Goal: Communication & Community: Participate in discussion

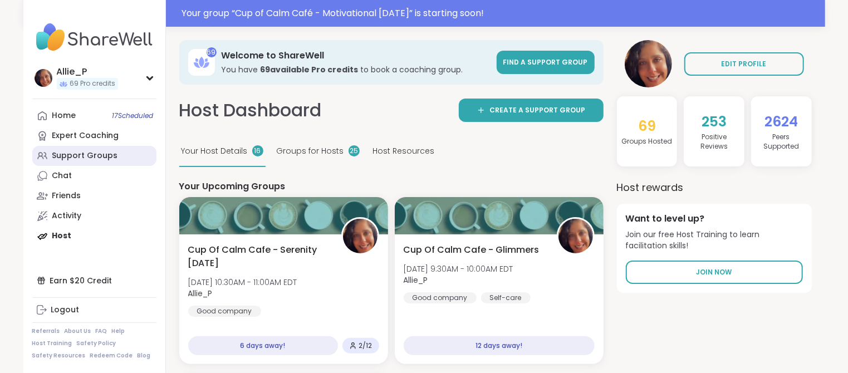
click at [75, 157] on div "Support Groups" at bounding box center [85, 155] width 66 height 11
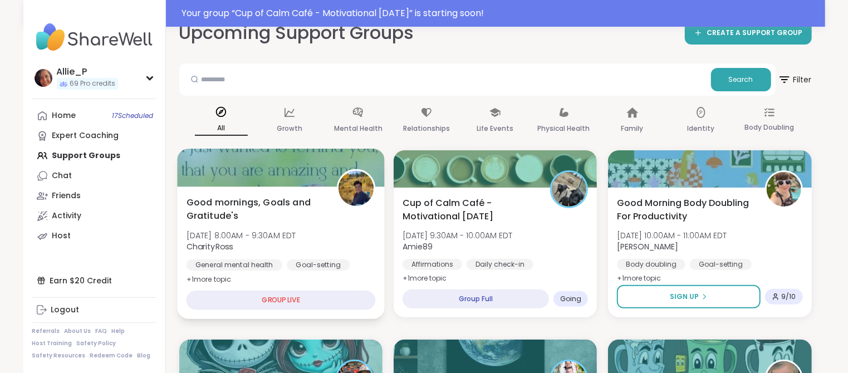
scroll to position [175, 0]
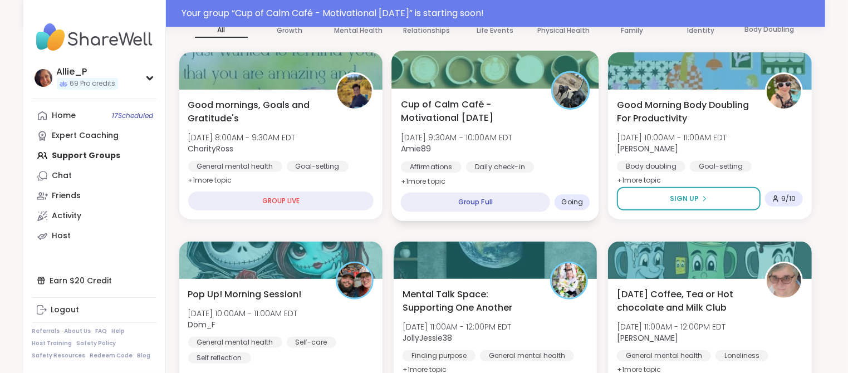
click at [480, 133] on span "[DATE] 9:30AM - 10:00AM EDT" at bounding box center [456, 137] width 112 height 11
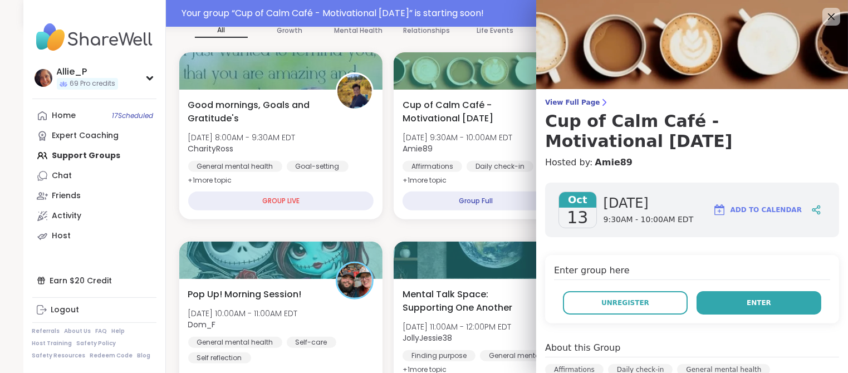
click at [757, 306] on span "Enter" at bounding box center [758, 303] width 24 height 10
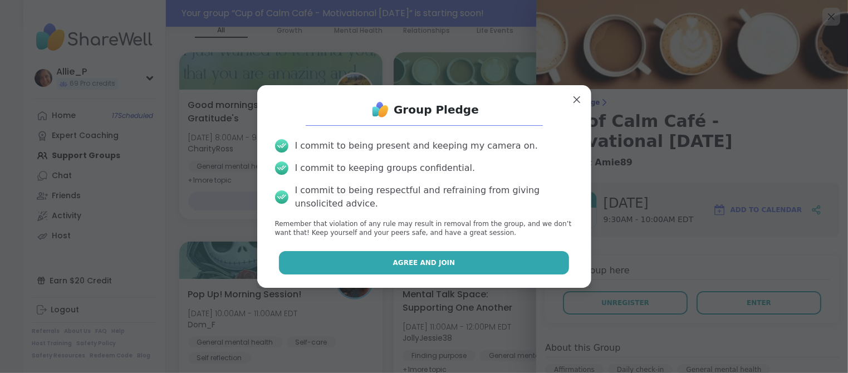
click at [434, 263] on span "Agree and Join" at bounding box center [424, 263] width 62 height 10
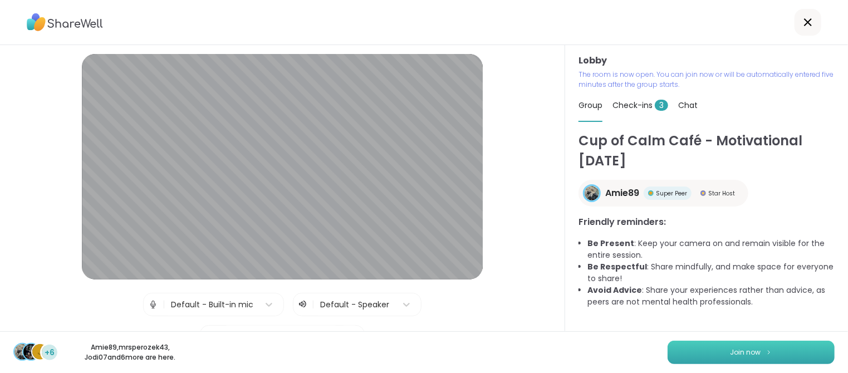
click at [782, 353] on button "Join now" at bounding box center [750, 352] width 167 height 23
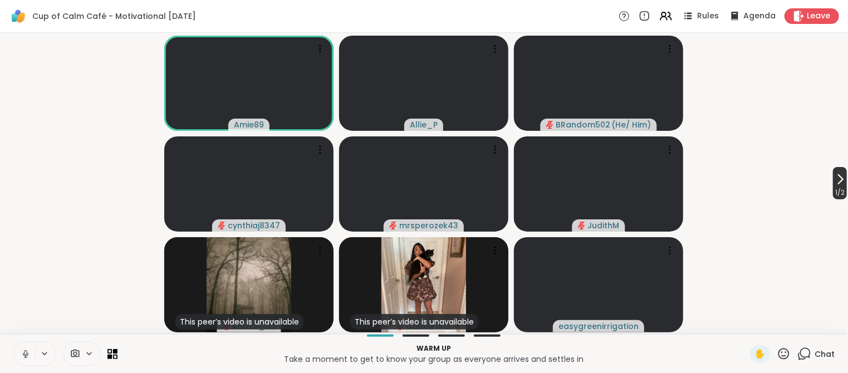
click at [839, 184] on icon at bounding box center [839, 179] width 13 height 13
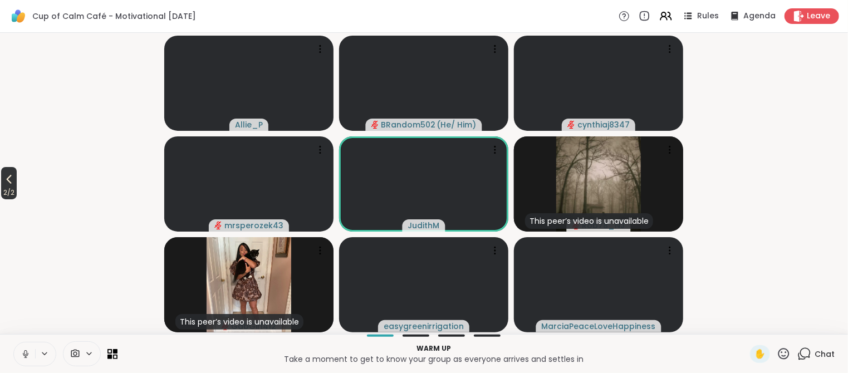
click at [14, 184] on icon at bounding box center [8, 179] width 13 height 13
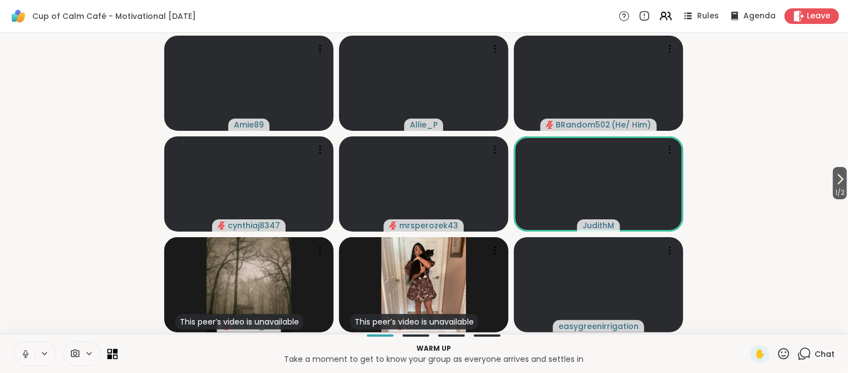
click at [112, 354] on icon at bounding box center [112, 353] width 11 height 11
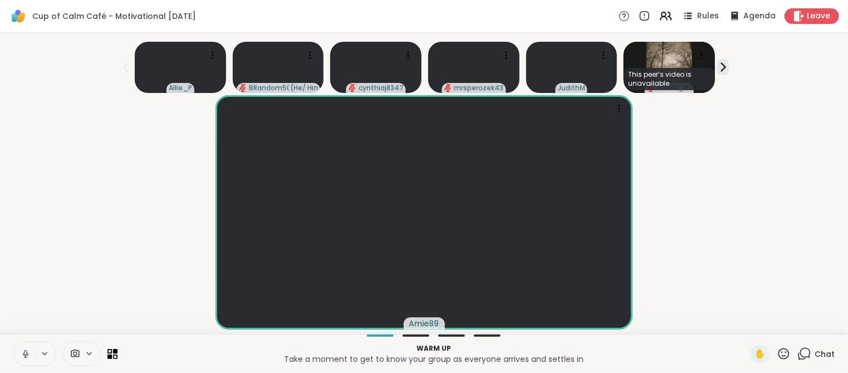
click at [26, 357] on icon at bounding box center [26, 354] width 10 height 10
click at [815, 352] on span "Chat" at bounding box center [824, 353] width 20 height 11
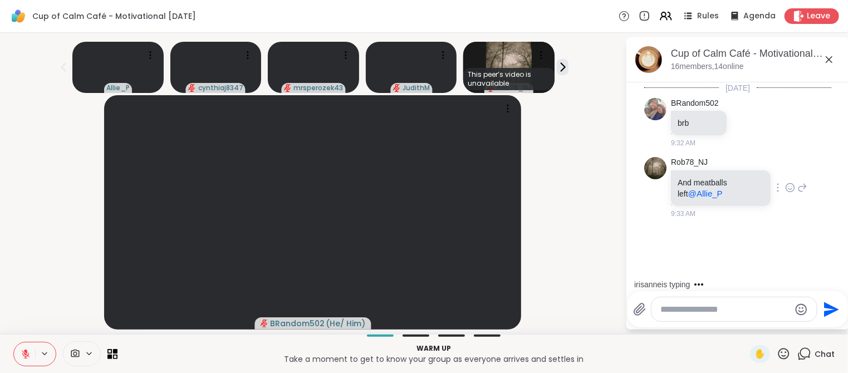
click at [803, 188] on icon at bounding box center [802, 187] width 10 height 13
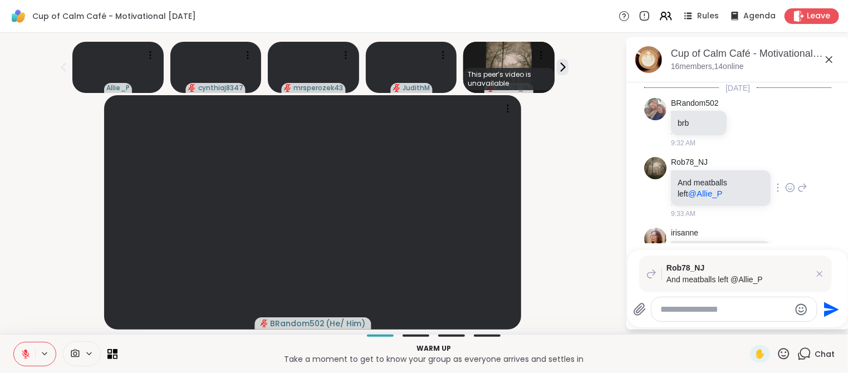
scroll to position [60, 0]
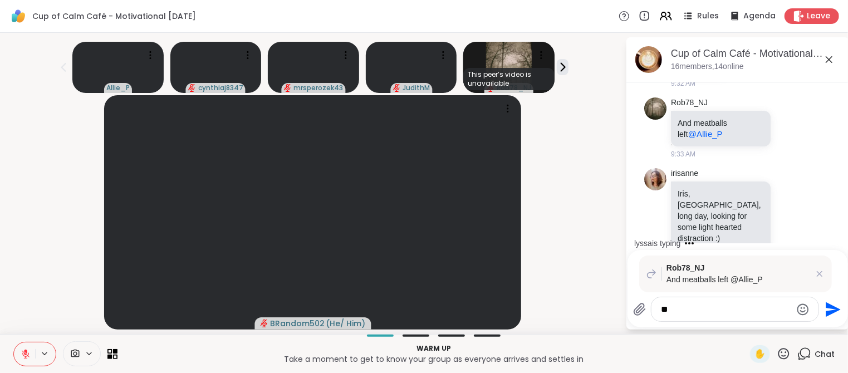
type textarea "*"
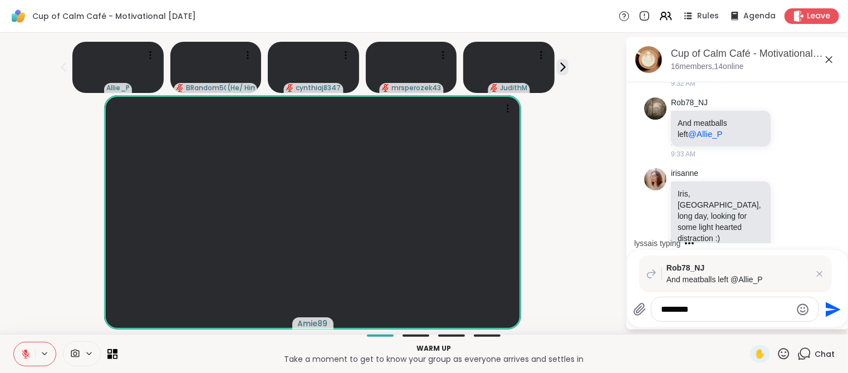
scroll to position [76, 0]
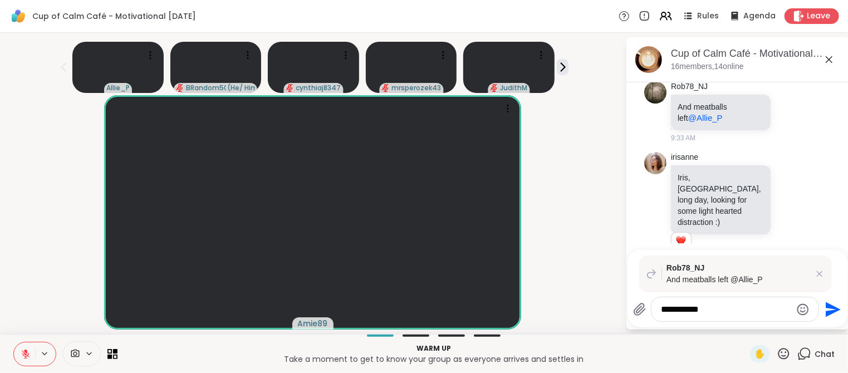
type textarea "**********"
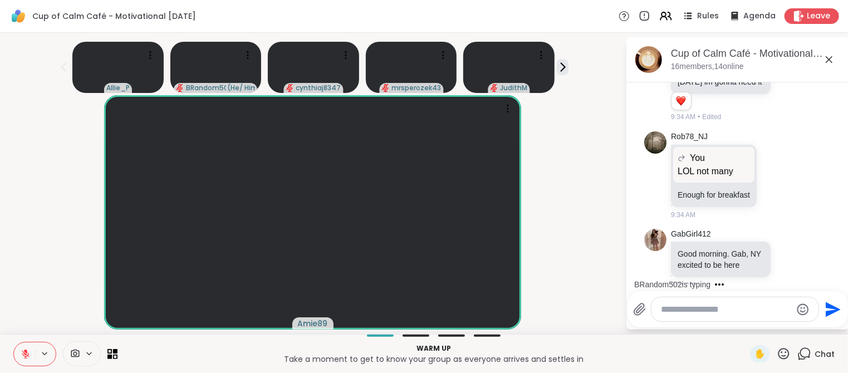
scroll to position [495, 0]
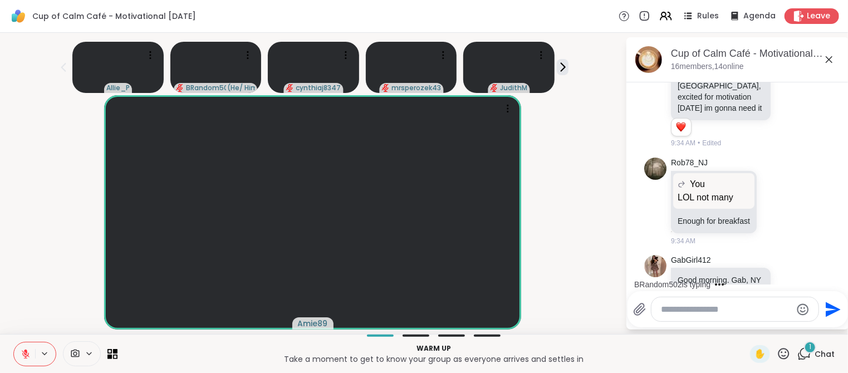
click at [715, 312] on textarea "Type your message" at bounding box center [726, 309] width 130 height 11
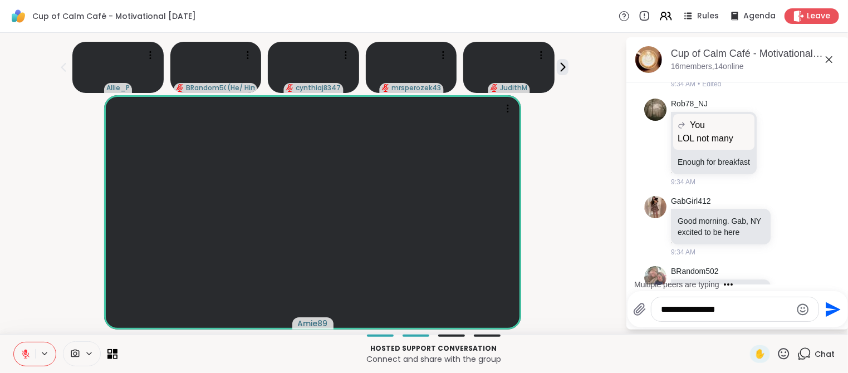
type textarea "**********"
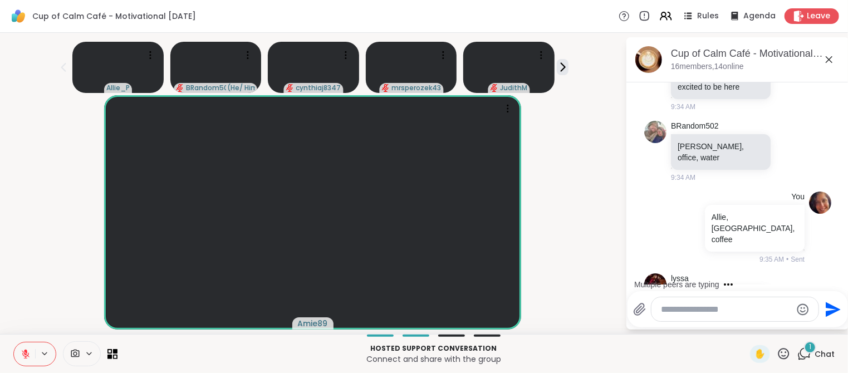
scroll to position [759, 0]
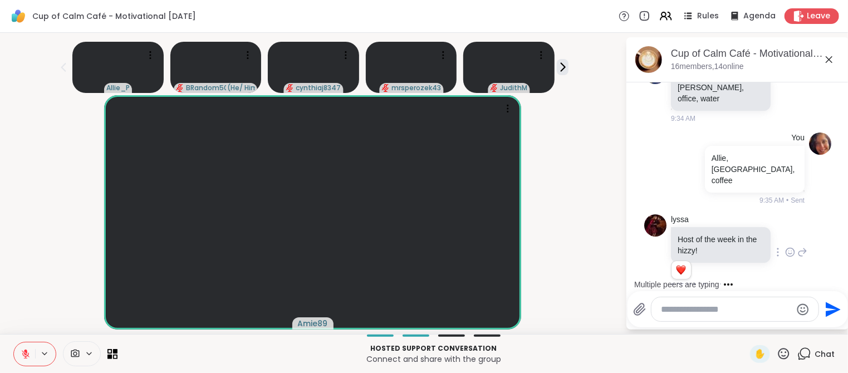
click at [794, 247] on icon at bounding box center [790, 252] width 10 height 11
click at [703, 229] on div "Select Reaction: Heart" at bounding box center [701, 234] width 10 height 10
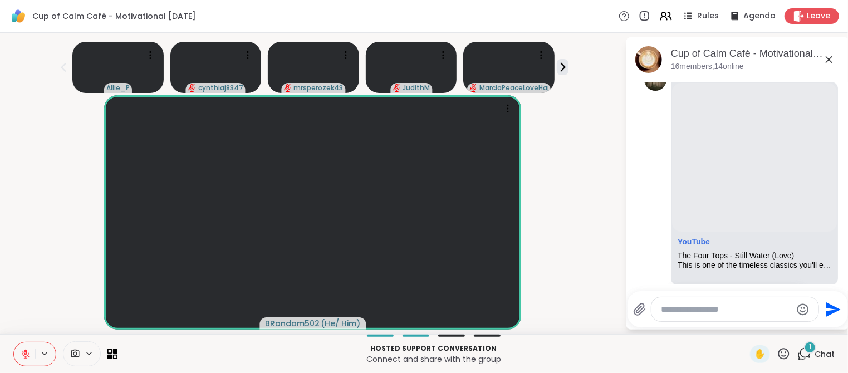
scroll to position [1673, 0]
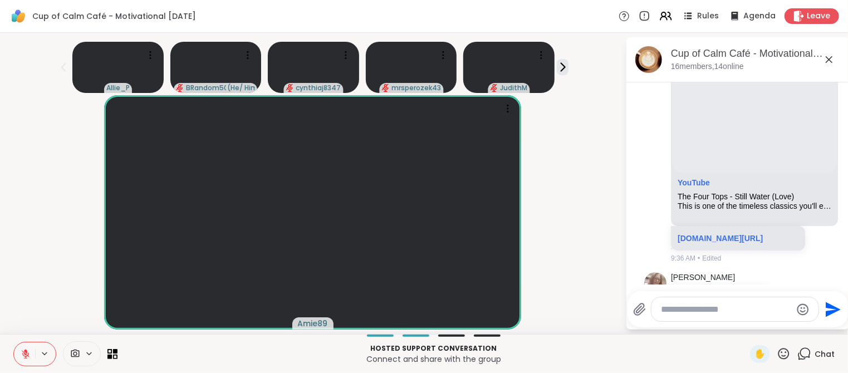
click at [29, 353] on icon at bounding box center [26, 354] width 10 height 10
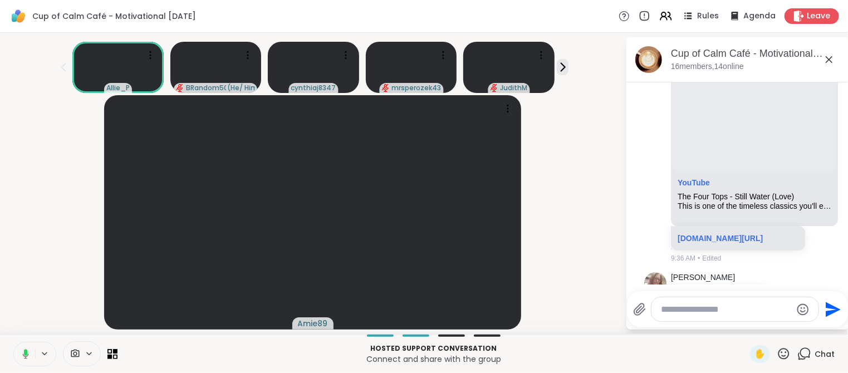
click at [24, 354] on icon at bounding box center [25, 352] width 3 height 6
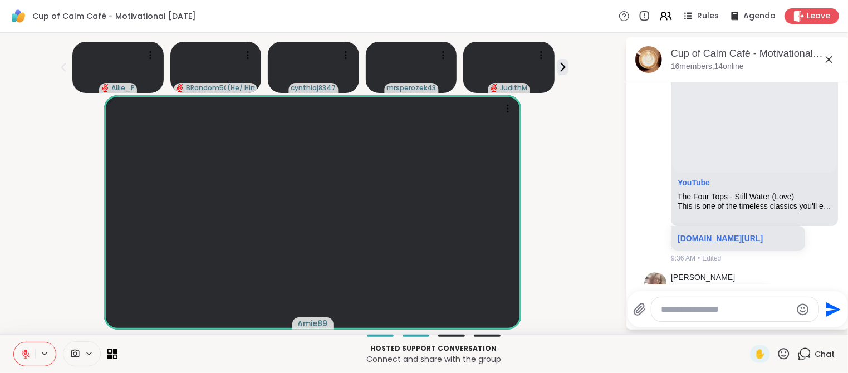
click at [24, 354] on icon at bounding box center [26, 354] width 10 height 10
click at [785, 355] on icon at bounding box center [783, 353] width 11 height 11
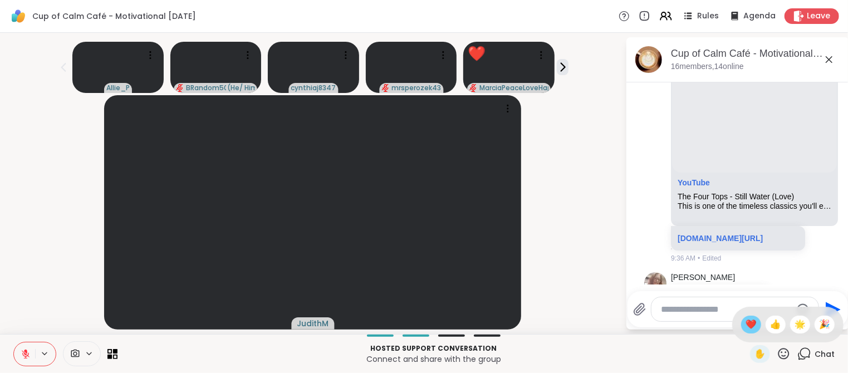
click at [750, 322] on span "❤️" at bounding box center [750, 324] width 11 height 13
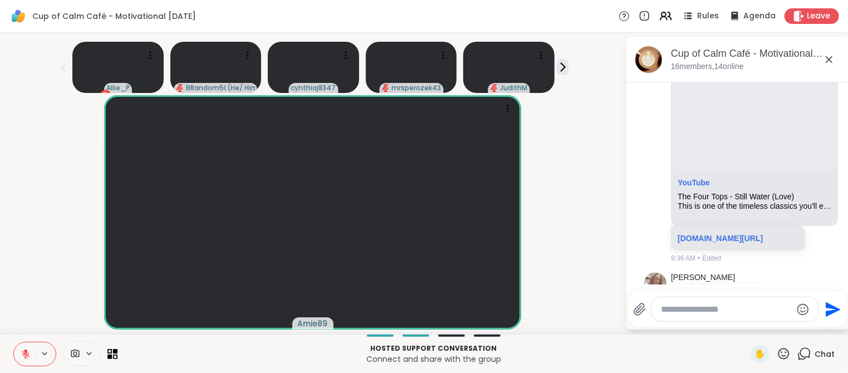
click at [24, 360] on button at bounding box center [24, 353] width 21 height 23
click at [25, 353] on icon at bounding box center [26, 354] width 10 height 10
click at [786, 354] on icon at bounding box center [783, 354] width 14 height 14
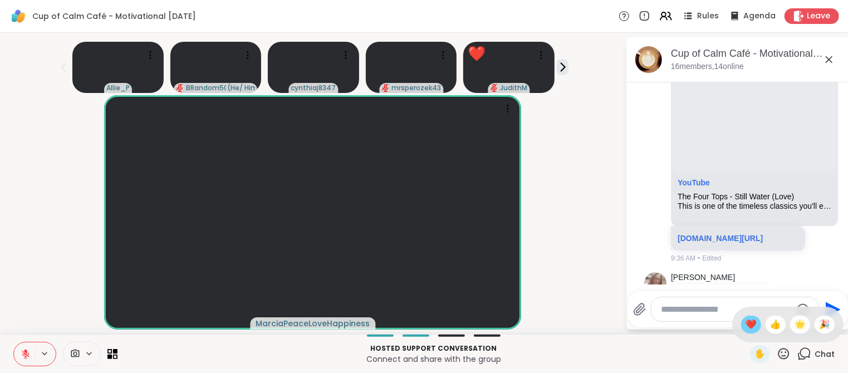
click at [757, 323] on div "❤️" at bounding box center [751, 325] width 20 height 18
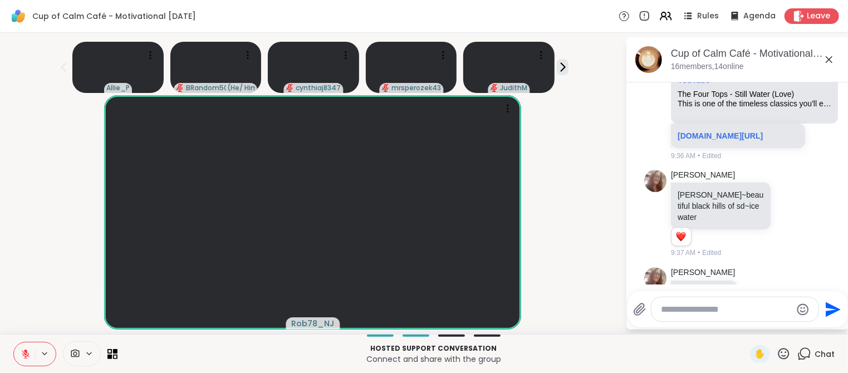
scroll to position [1886, 0]
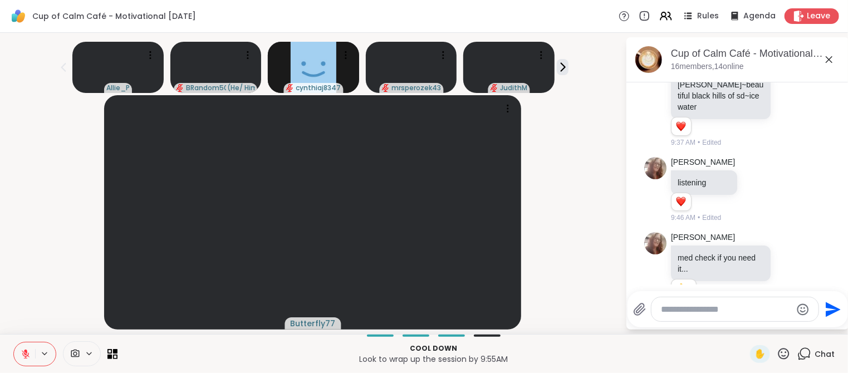
click at [785, 354] on icon at bounding box center [783, 354] width 14 height 14
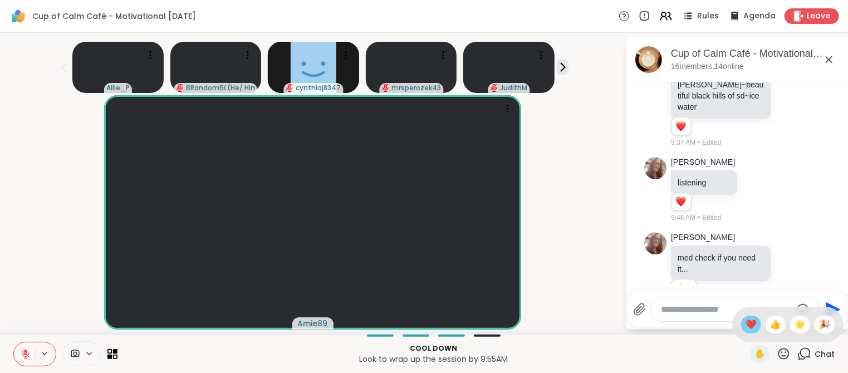
click at [749, 323] on span "❤️" at bounding box center [750, 324] width 11 height 13
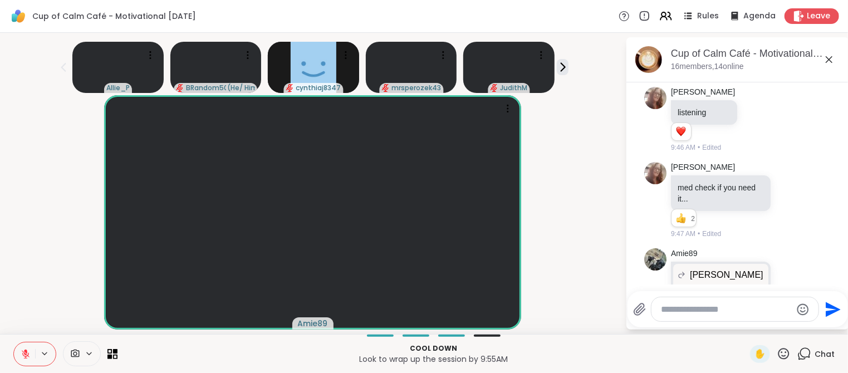
click at [690, 309] on textarea "Type your message" at bounding box center [726, 309] width 130 height 11
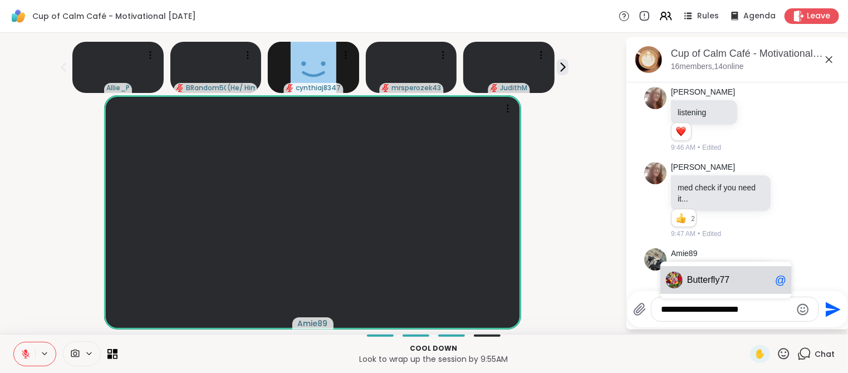
scroll to position [1972, 0]
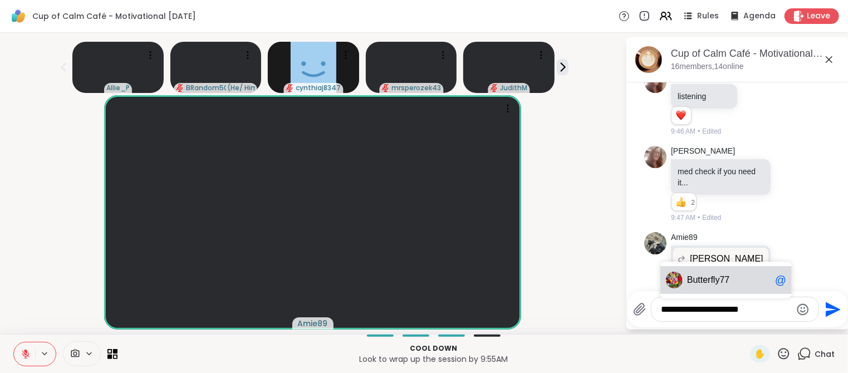
click at [705, 280] on span "erfly77" at bounding box center [715, 279] width 27 height 11
type textarea "**********"
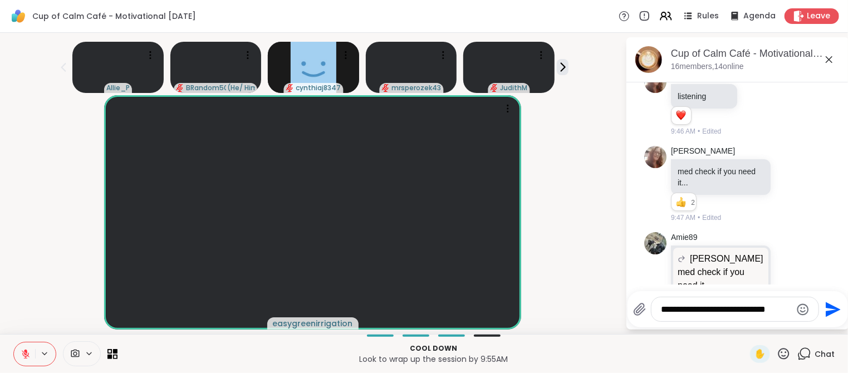
click at [801, 312] on icon "Emoji picker" at bounding box center [803, 309] width 12 height 12
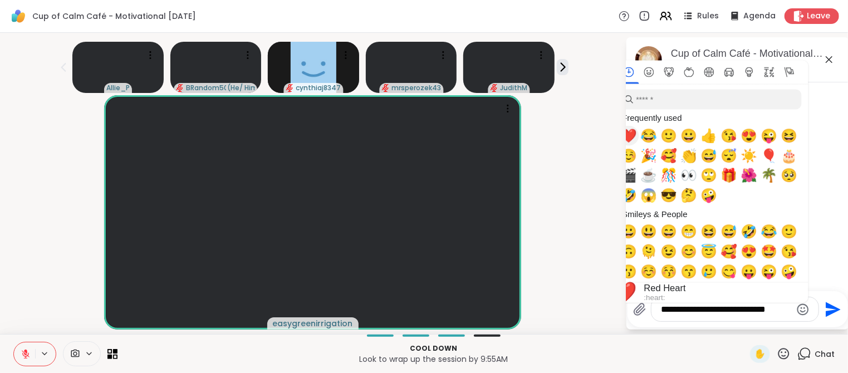
click at [629, 136] on span "❤️" at bounding box center [629, 136] width 17 height 16
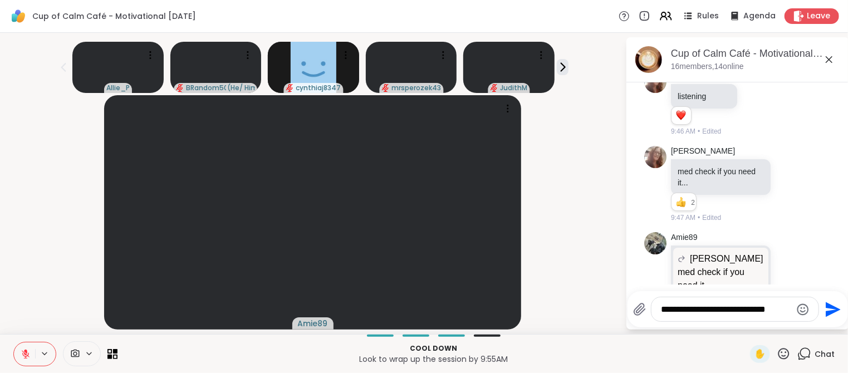
click at [830, 312] on icon "Send" at bounding box center [832, 309] width 15 height 15
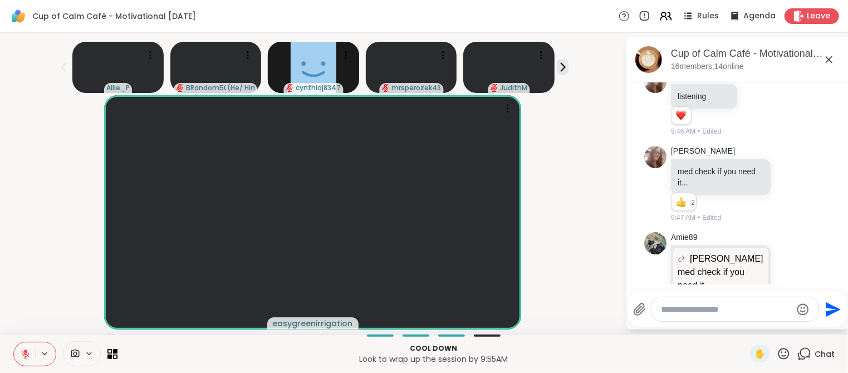
scroll to position [2042, 0]
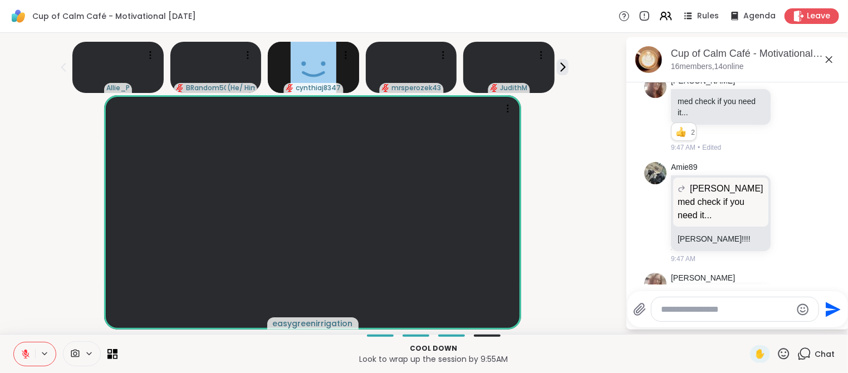
drag, startPoint x: 726, startPoint y: 303, endPoint x: 747, endPoint y: 297, distance: 22.6
click at [731, 304] on textarea "**********" at bounding box center [726, 309] width 130 height 11
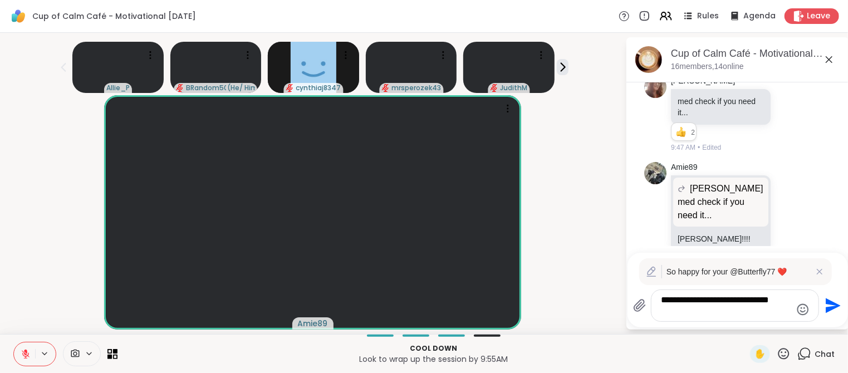
type textarea "**********"
click at [828, 308] on icon "Send" at bounding box center [832, 305] width 15 height 15
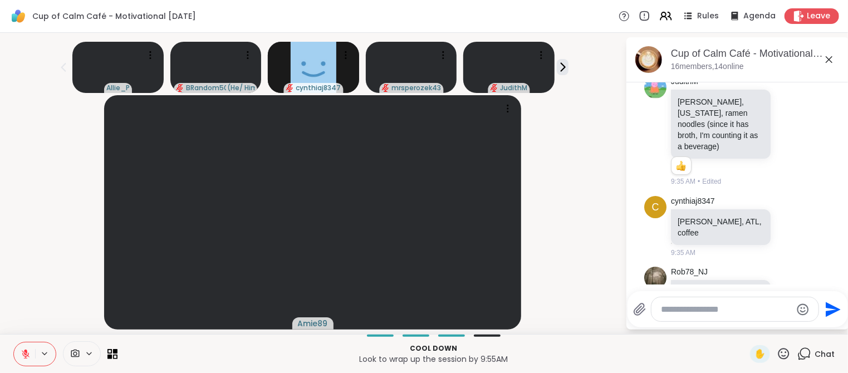
scroll to position [1173, 0]
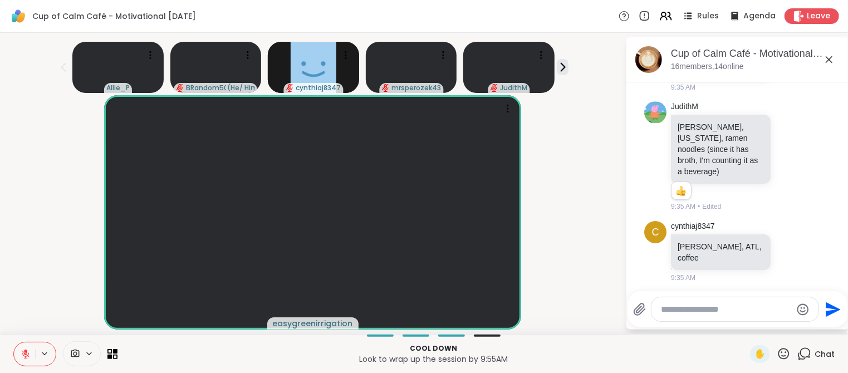
click at [801, 326] on icon at bounding box center [802, 332] width 10 height 13
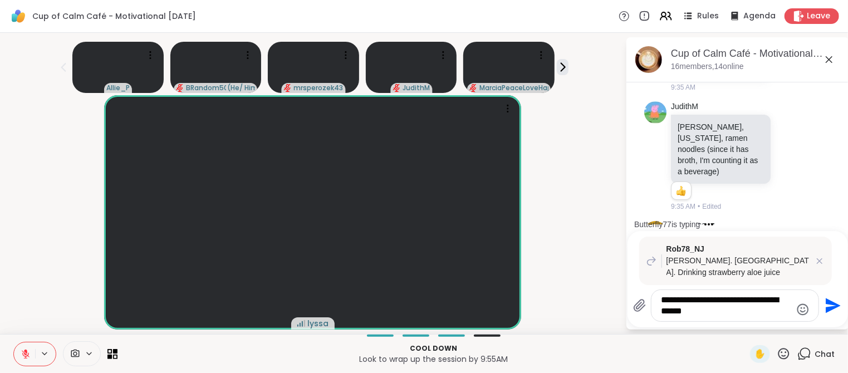
type textarea "**********"
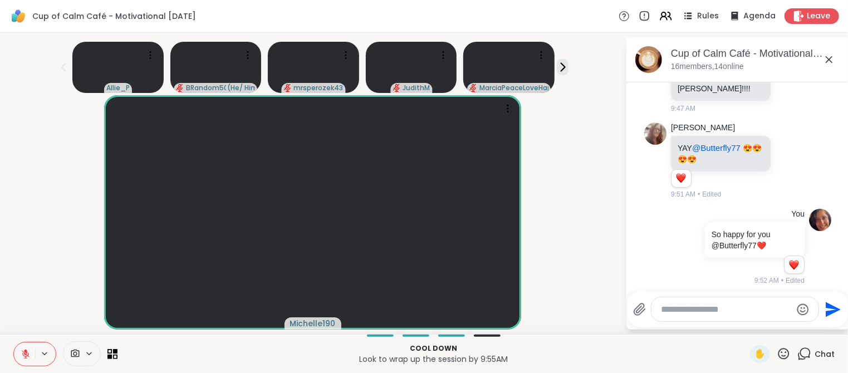
scroll to position [2336, 0]
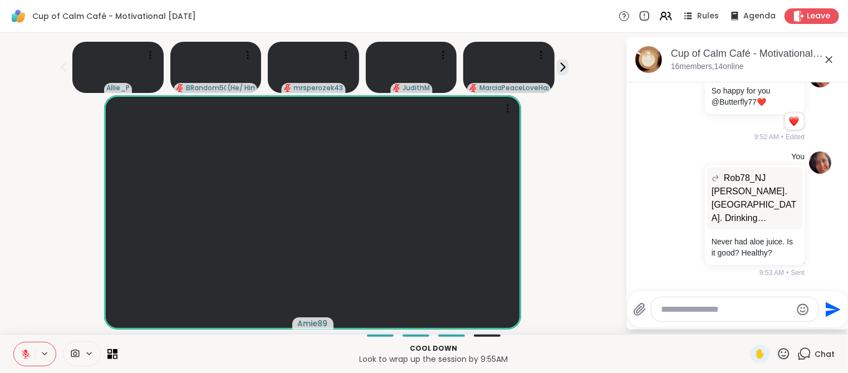
click at [792, 348] on icon at bounding box center [790, 353] width 10 height 11
click at [701, 331] on div "Select Reaction: Heart" at bounding box center [701, 336] width 10 height 10
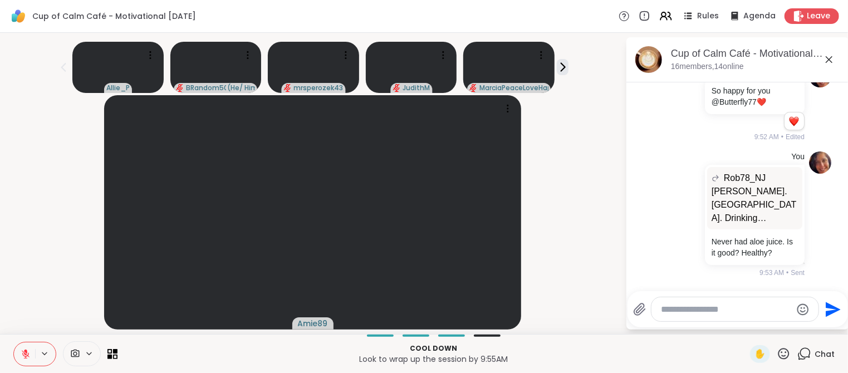
scroll to position [2352, 0]
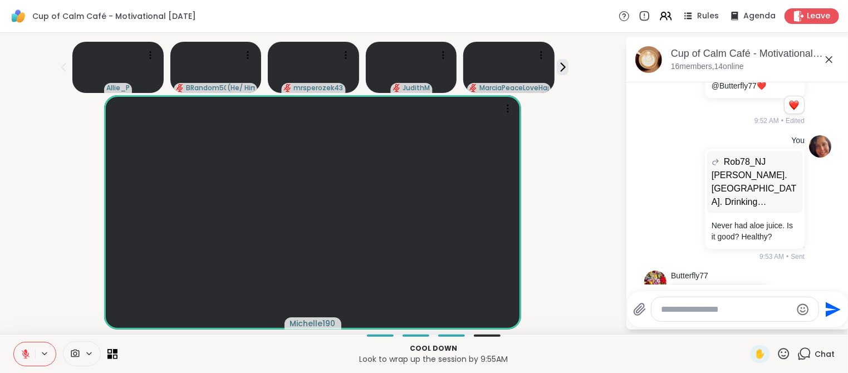
click at [701, 313] on textarea "Type your message" at bounding box center [726, 309] width 130 height 11
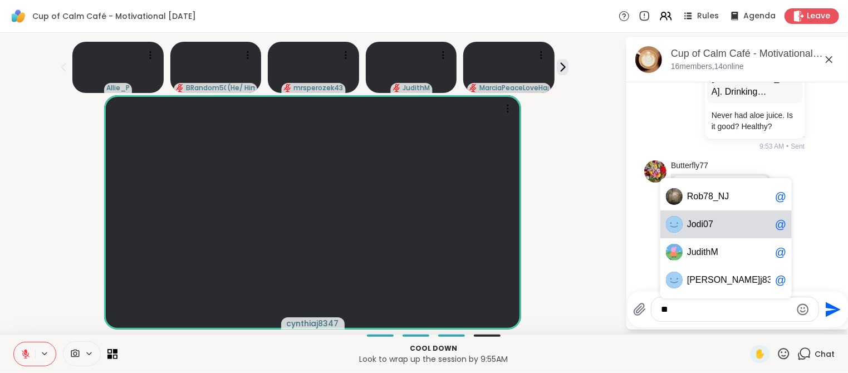
click at [714, 252] on span "udithM" at bounding box center [704, 252] width 27 height 11
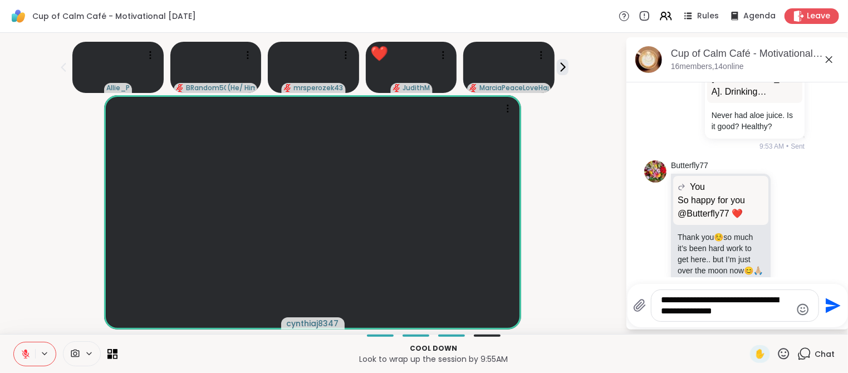
type textarea "**********"
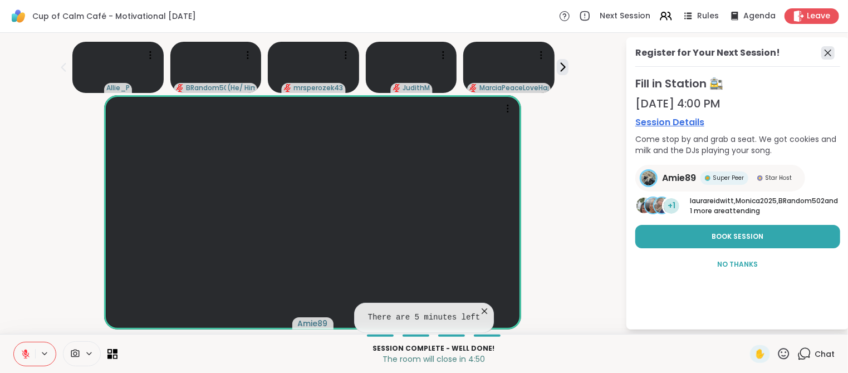
click at [828, 53] on icon at bounding box center [827, 52] width 13 height 13
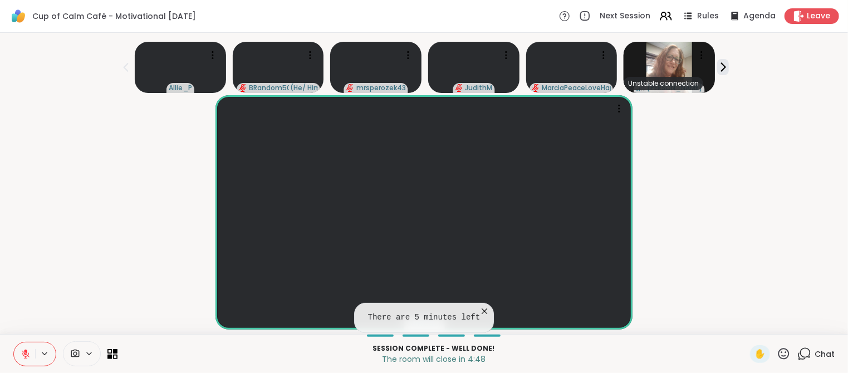
click at [823, 360] on div "Chat" at bounding box center [815, 354] width 37 height 18
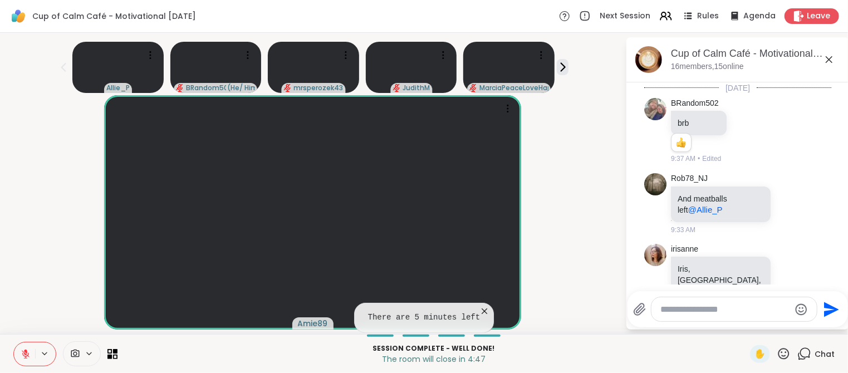
click at [681, 308] on textarea "Type your message" at bounding box center [725, 309] width 130 height 11
click at [709, 278] on span "dithM" at bounding box center [707, 279] width 22 height 11
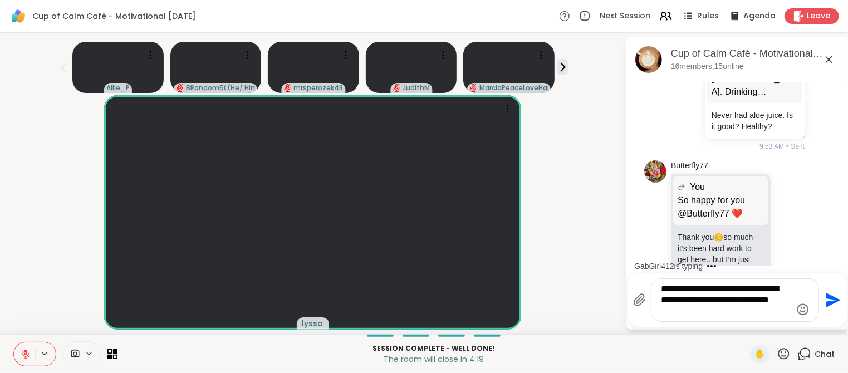
type textarea "**********"
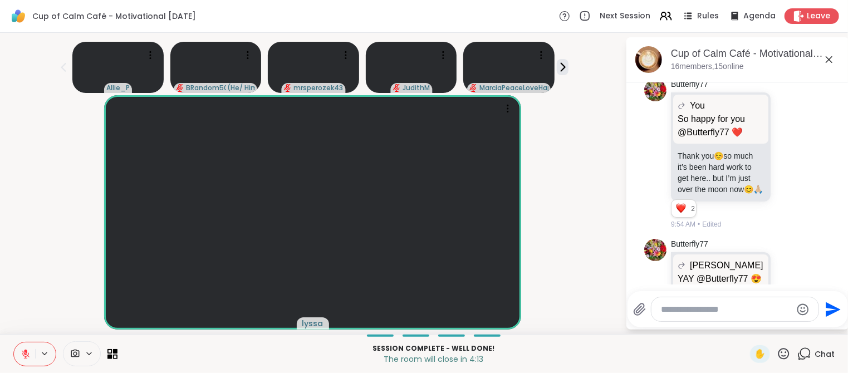
scroll to position [2586, 0]
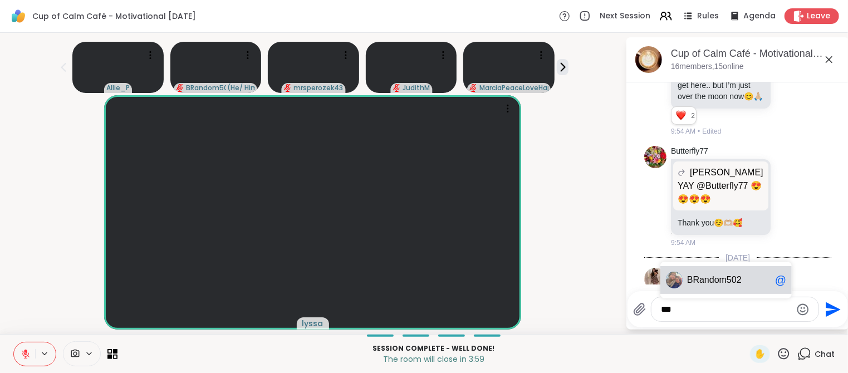
click at [712, 287] on p "Have a good day everyone" at bounding box center [720, 298] width 86 height 22
click at [715, 313] on textarea "***" at bounding box center [726, 309] width 130 height 11
click at [721, 278] on span "ndom502" at bounding box center [722, 279] width 37 height 11
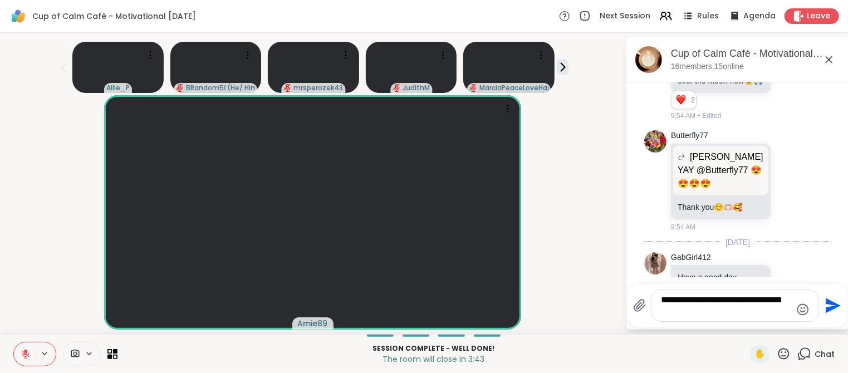
type textarea "**********"
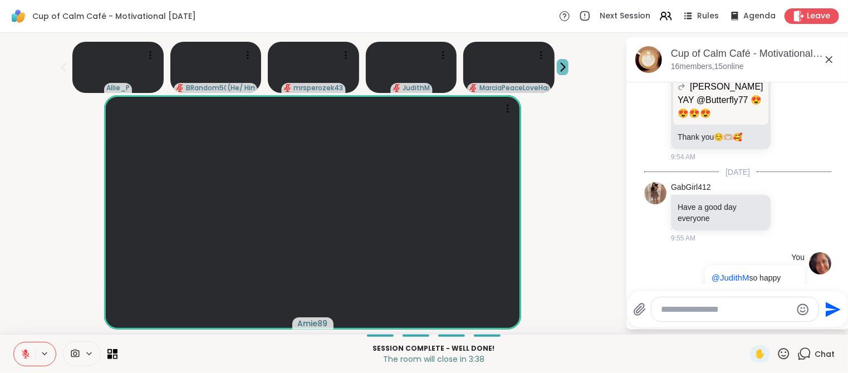
click at [564, 70] on icon at bounding box center [563, 67] width 12 height 12
click at [690, 314] on textarea "Type your message" at bounding box center [726, 309] width 130 height 11
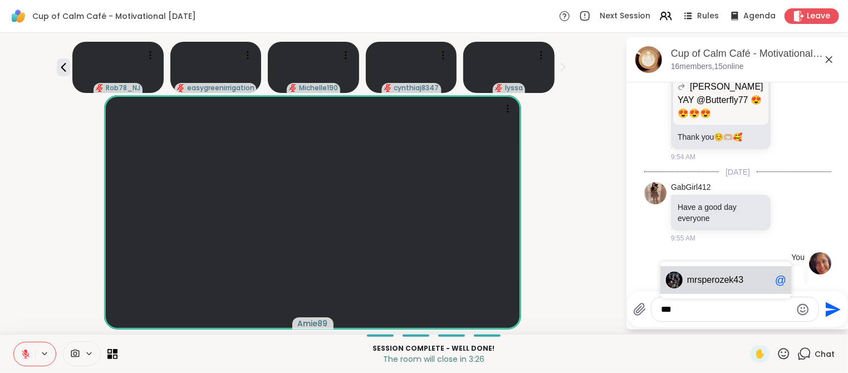
click at [722, 280] on span "sperozek43" at bounding box center [720, 279] width 46 height 11
click at [31, 356] on button at bounding box center [24, 353] width 21 height 23
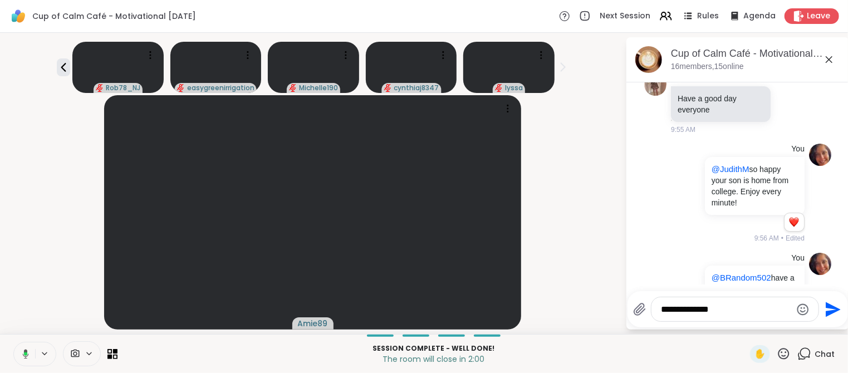
scroll to position [2850, 0]
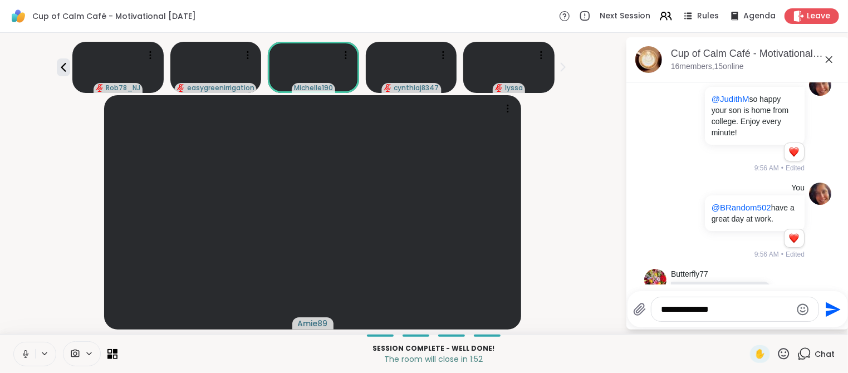
click at [754, 308] on textarea "**********" at bounding box center [726, 309] width 130 height 11
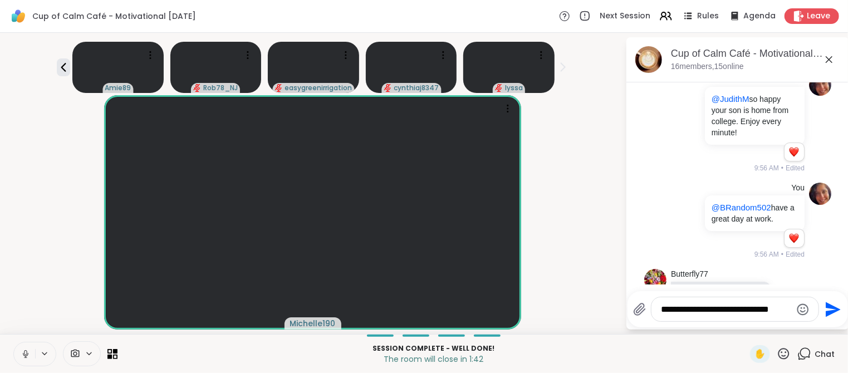
type textarea "**********"
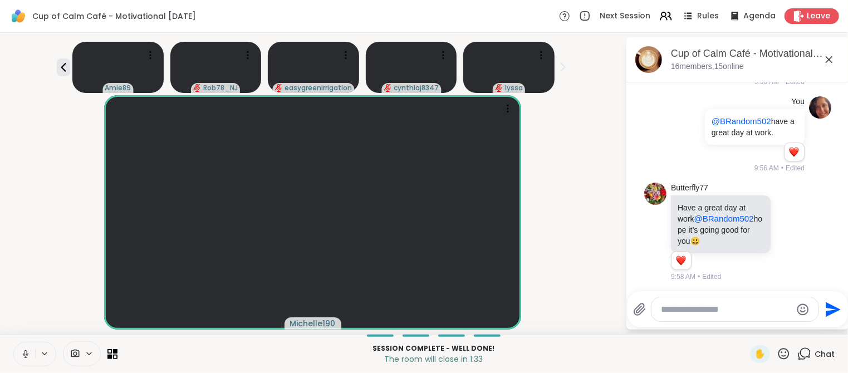
click at [791, 316] on icon at bounding box center [790, 321] width 10 height 11
click at [703, 298] on div "Select Reaction: Heart" at bounding box center [701, 303] width 10 height 10
click at [709, 310] on textarea "Type your message" at bounding box center [726, 309] width 130 height 11
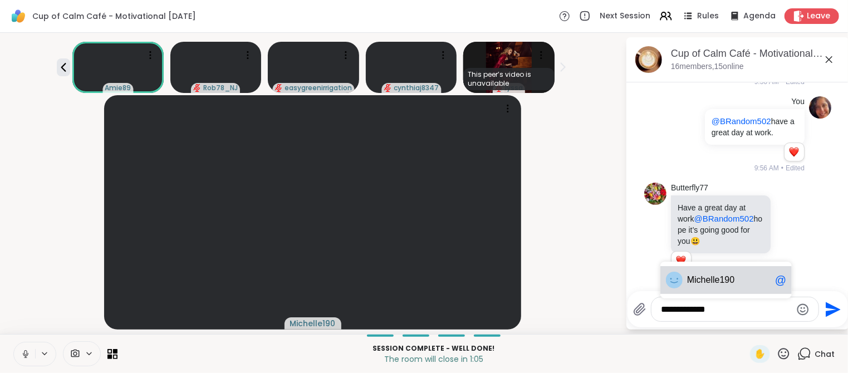
click at [727, 281] on span "elle190" at bounding box center [720, 279] width 29 height 11
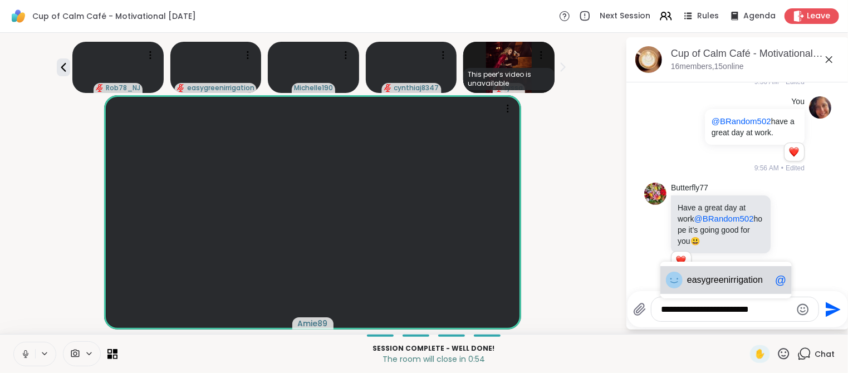
click at [721, 282] on span "ygreenirrigation" at bounding box center [731, 279] width 61 height 11
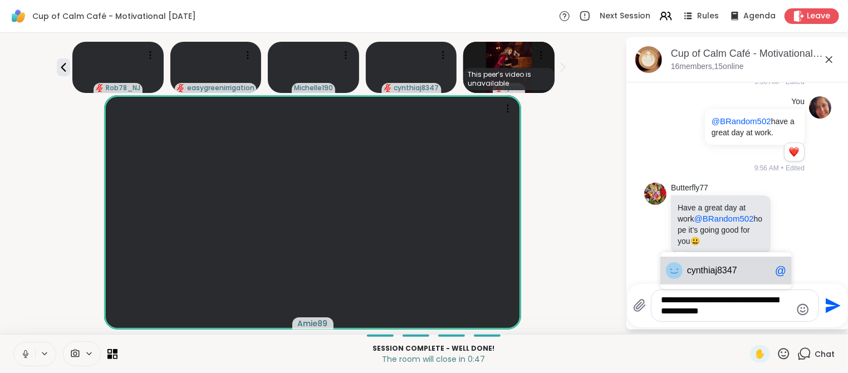
click at [730, 273] on span "nthiaj8347" at bounding box center [716, 270] width 41 height 11
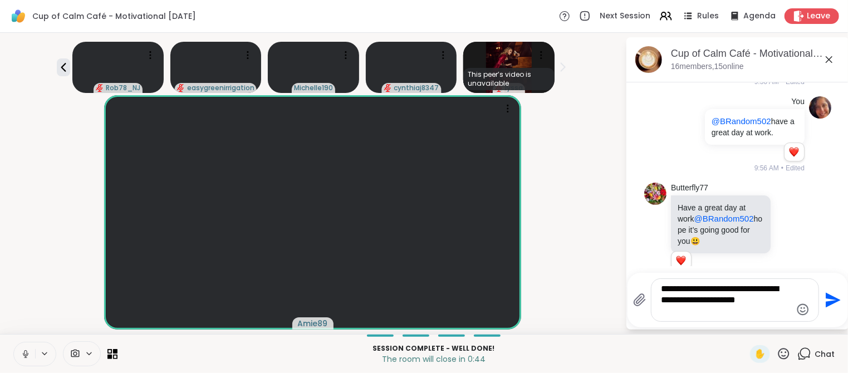
click at [567, 72] on icon at bounding box center [563, 67] width 12 height 12
click at [62, 71] on icon at bounding box center [63, 67] width 13 height 13
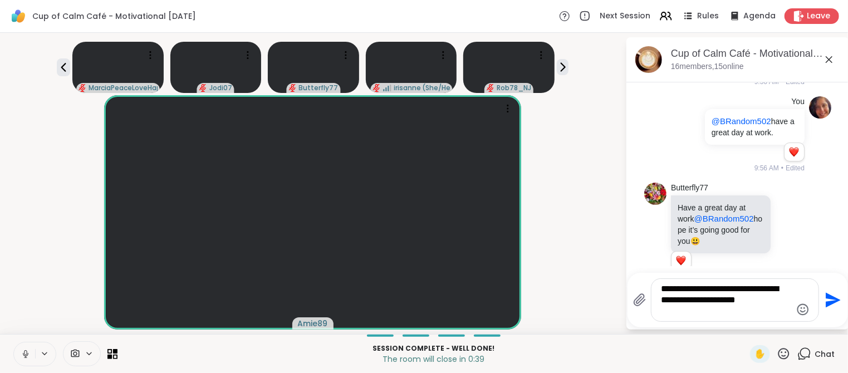
click at [728, 313] on textarea "**********" at bounding box center [726, 299] width 130 height 33
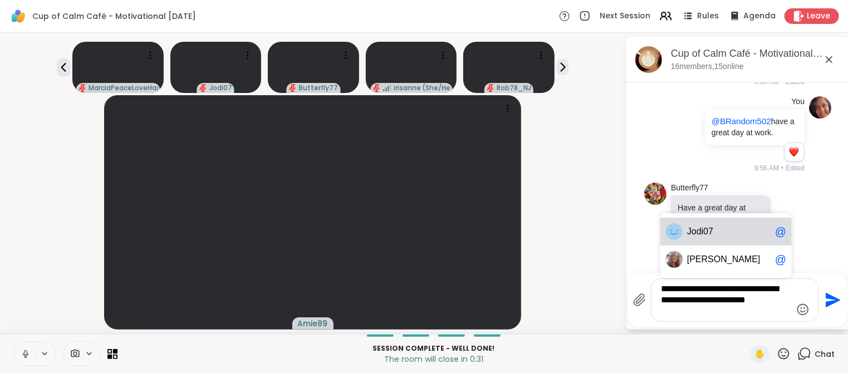
click at [703, 233] on span "di07" at bounding box center [704, 231] width 17 height 11
type textarea "**********"
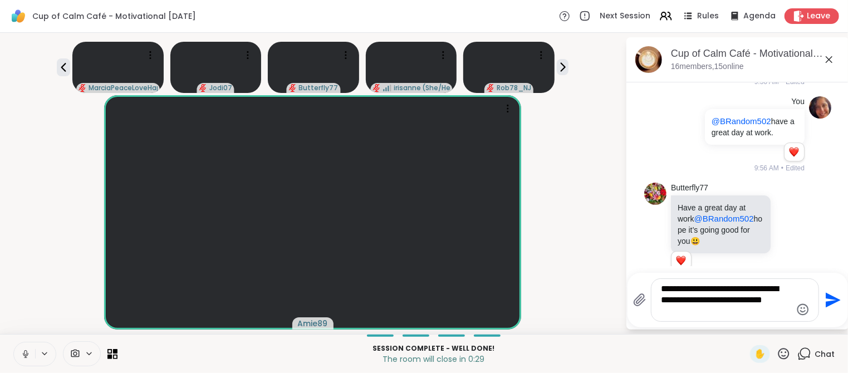
click at [829, 302] on icon "Send" at bounding box center [832, 300] width 15 height 15
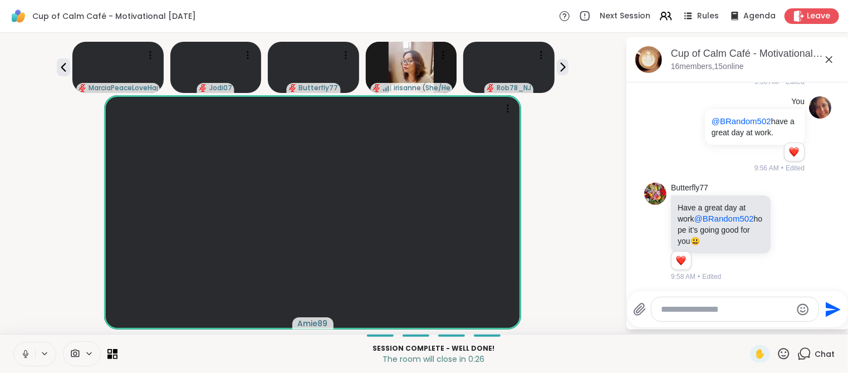
scroll to position [3056, 0]
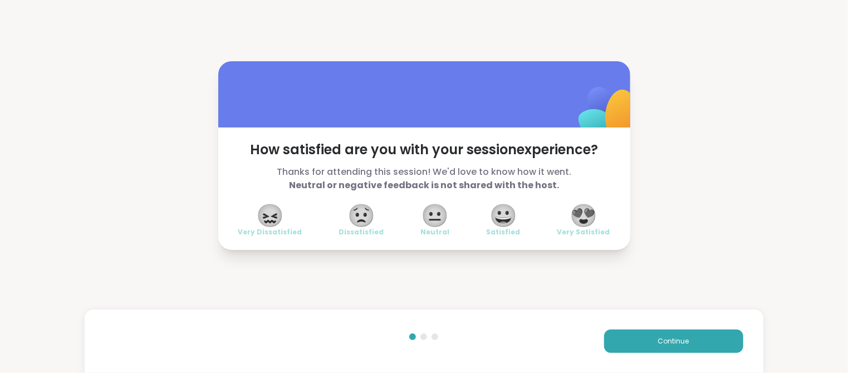
click at [587, 220] on span "😍" at bounding box center [583, 215] width 28 height 20
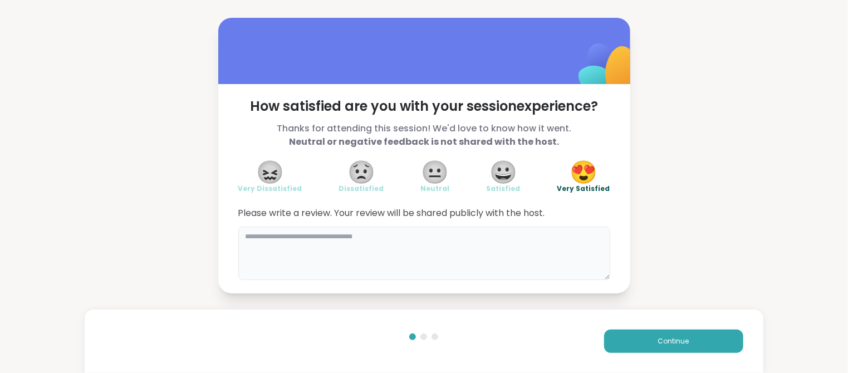
click at [403, 241] on textarea at bounding box center [424, 252] width 372 height 53
type textarea "**********"
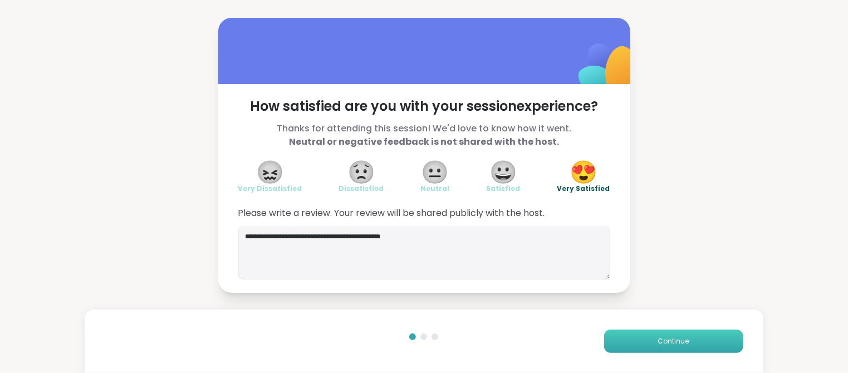
click at [676, 343] on span "Continue" at bounding box center [673, 341] width 31 height 10
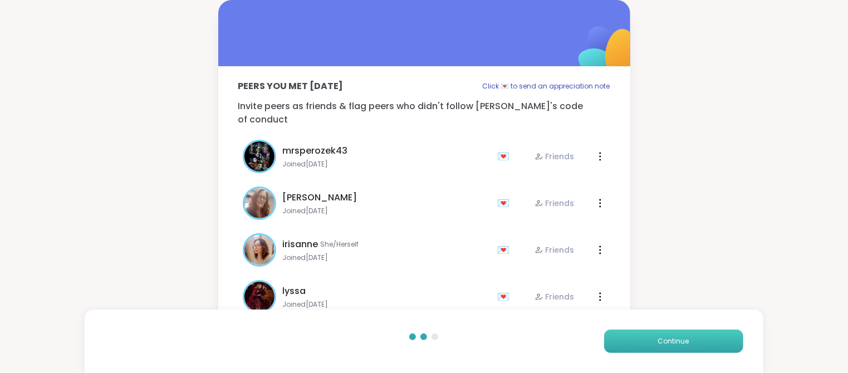
click at [681, 342] on span "Continue" at bounding box center [673, 341] width 31 height 10
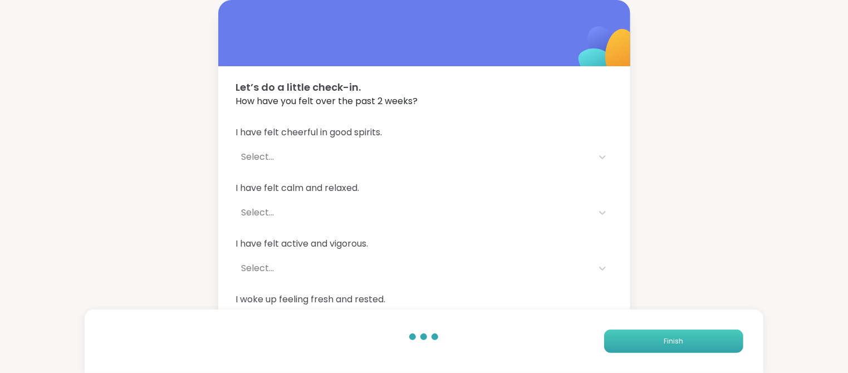
click at [681, 342] on span "Finish" at bounding box center [672, 341] width 19 height 10
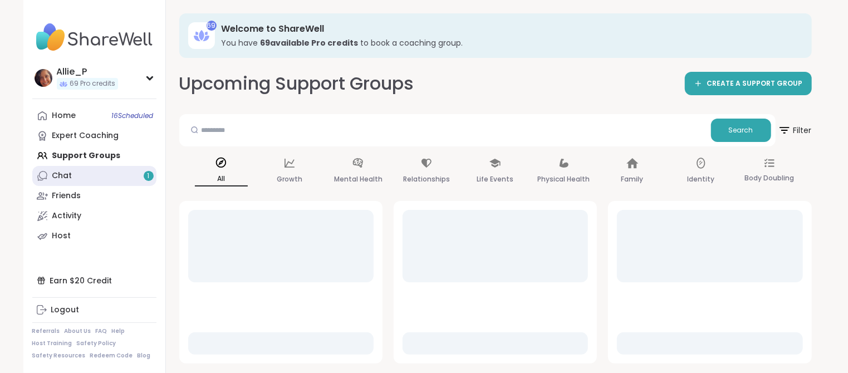
click at [68, 172] on div "Chat 1" at bounding box center [62, 175] width 20 height 11
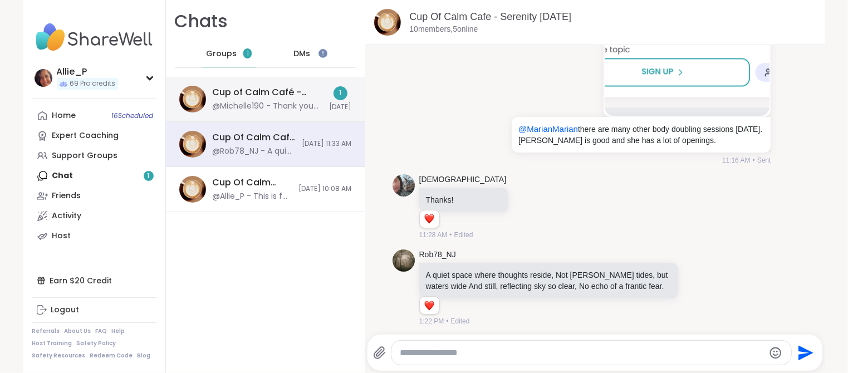
click at [283, 104] on div "@Michelle190 - Thank you so much" at bounding box center [268, 106] width 110 height 11
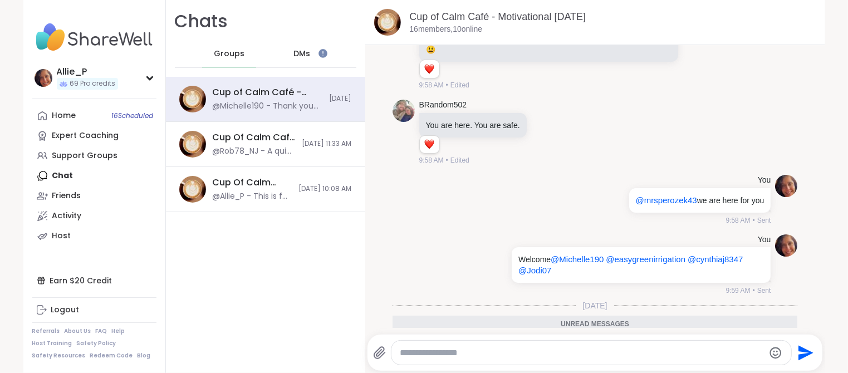
paste textarea "**********"
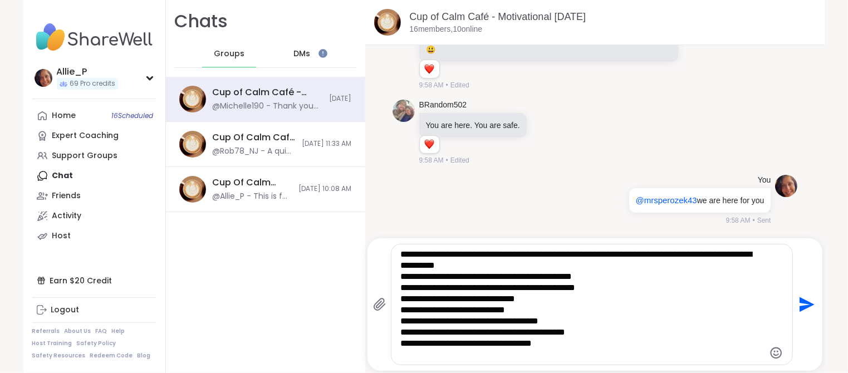
click at [531, 299] on textarea "**********" at bounding box center [582, 304] width 364 height 111
drag, startPoint x: 531, startPoint y: 299, endPoint x: 486, endPoint y: 296, distance: 45.8
click at [486, 296] on textarea "**********" at bounding box center [582, 304] width 364 height 111
type textarea "**********"
click at [802, 301] on icon "Send" at bounding box center [806, 304] width 15 height 15
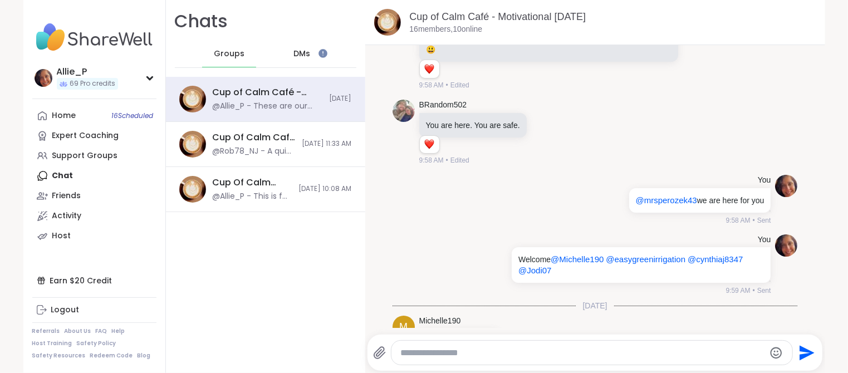
scroll to position [2700, 0]
